Goal: Navigation & Orientation: Find specific page/section

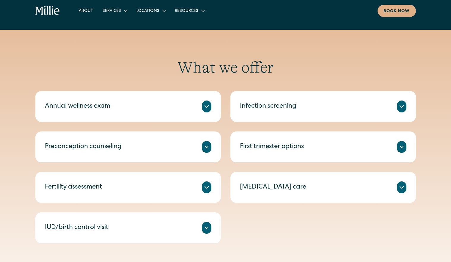
scroll to position [245, 0]
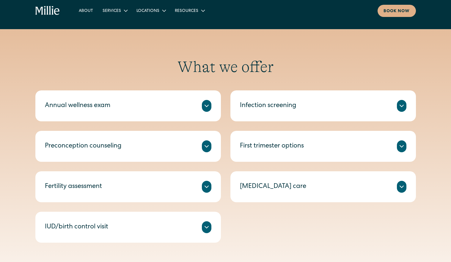
click at [204, 110] on div at bounding box center [207, 106] width 10 height 12
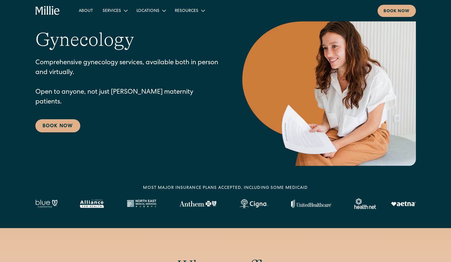
scroll to position [0, 0]
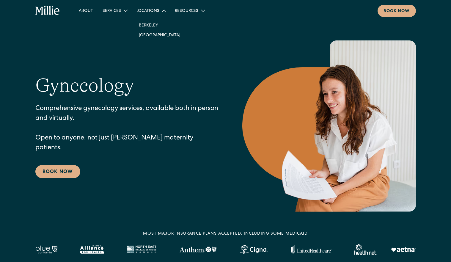
click at [151, 11] on div "Locations" at bounding box center [148, 11] width 23 height 6
click at [144, 12] on div "Locations" at bounding box center [148, 11] width 23 height 6
click at [146, 25] on link "Berkeley" at bounding box center [159, 25] width 51 height 10
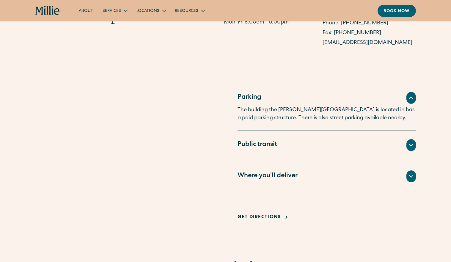
scroll to position [351, 0]
